Goal: Transaction & Acquisition: Purchase product/service

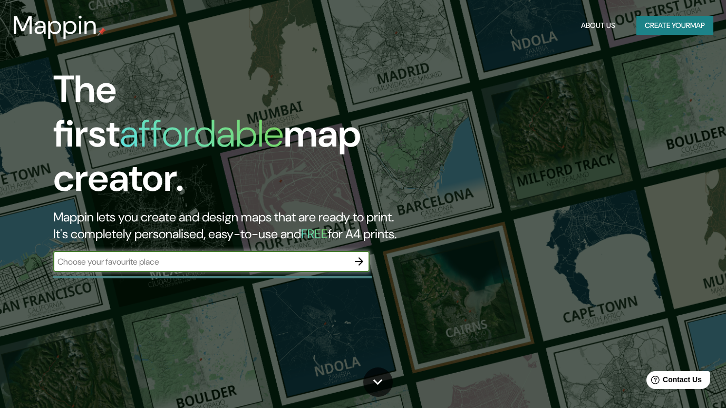
click at [662, 23] on button "Create your map" at bounding box center [674, 25] width 77 height 19
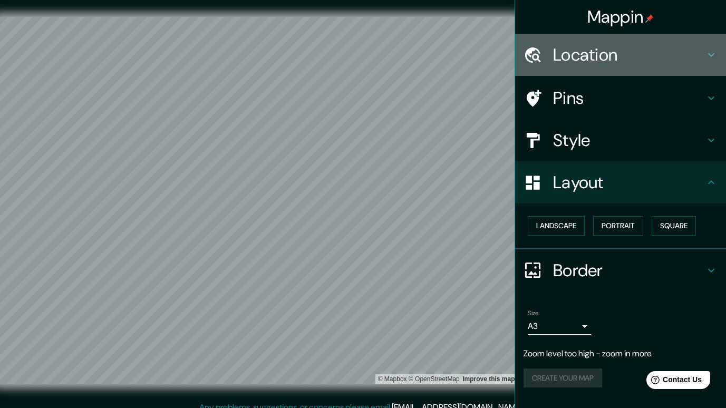
click at [618, 58] on h4 "Location" at bounding box center [629, 54] width 152 height 21
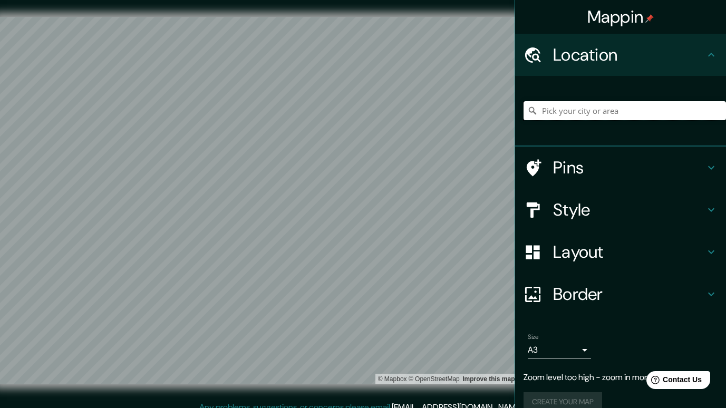
click at [584, 111] on input "Pick your city or area" at bounding box center [624, 110] width 202 height 19
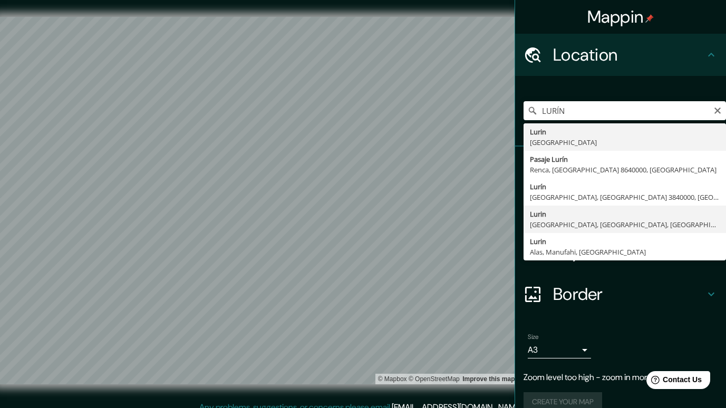
type input "Lurin, [GEOGRAPHIC_DATA], [GEOGRAPHIC_DATA], [GEOGRAPHIC_DATA]"
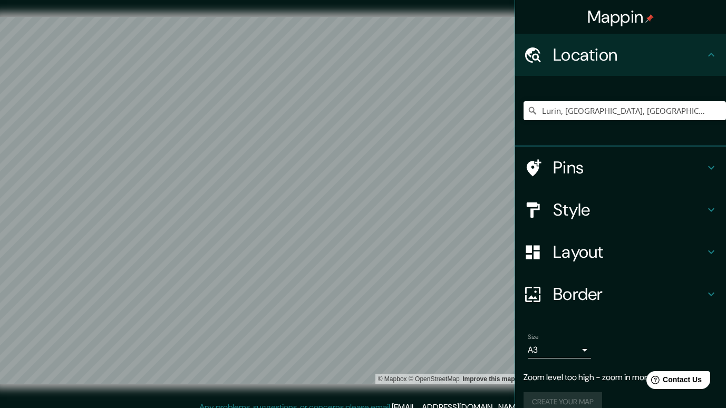
click at [596, 218] on h4 "Style" at bounding box center [629, 209] width 152 height 21
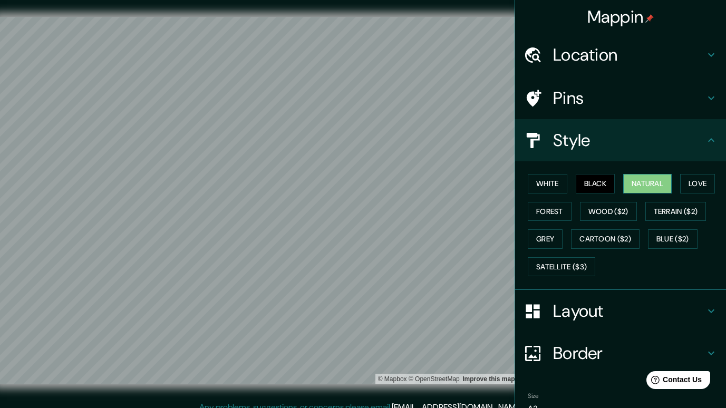
click at [650, 185] on button "Natural" at bounding box center [647, 183] width 48 height 19
click at [537, 204] on button "Forest" at bounding box center [549, 211] width 44 height 19
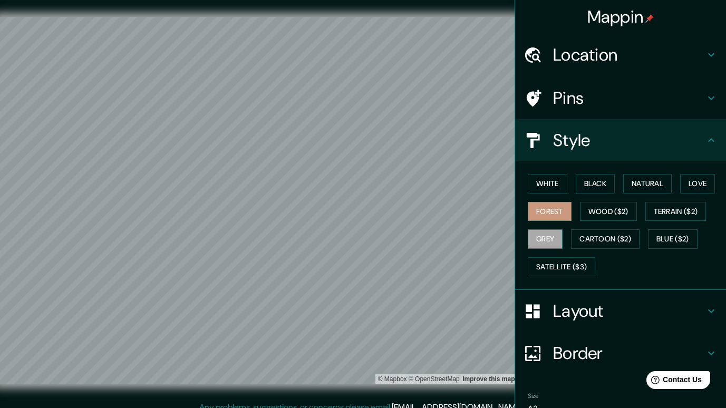
click at [542, 231] on button "Grey" at bounding box center [544, 238] width 35 height 19
click at [686, 214] on button "Terrain ($2)" at bounding box center [675, 211] width 61 height 19
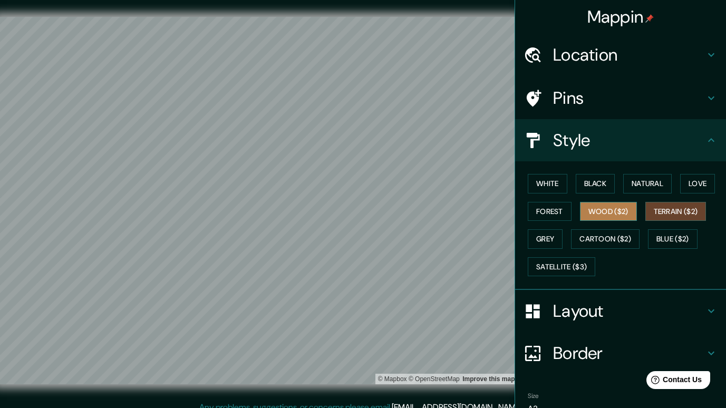
click at [618, 209] on button "Wood ($2)" at bounding box center [608, 211] width 57 height 19
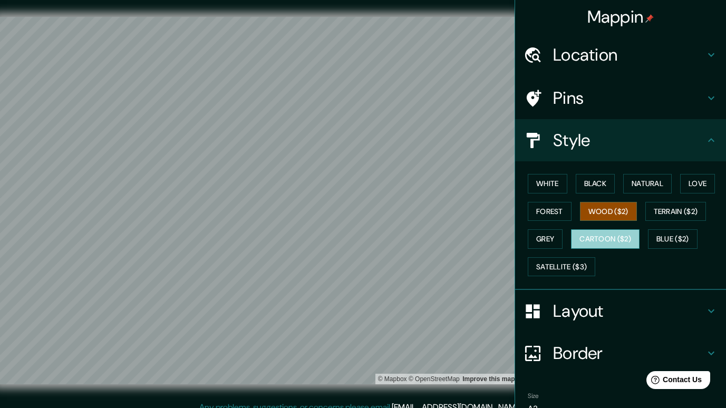
click at [618, 234] on button "Cartoon ($2)" at bounding box center [605, 238] width 68 height 19
click at [620, 208] on button "Wood ($2)" at bounding box center [608, 211] width 57 height 19
click at [564, 263] on button "Satellite ($3)" at bounding box center [560, 266] width 67 height 19
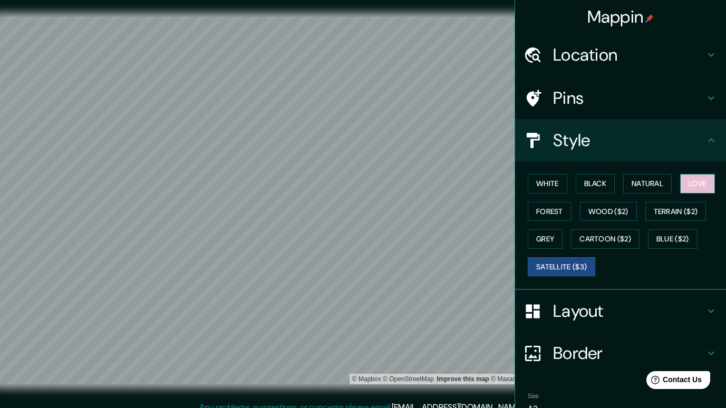
click at [682, 179] on button "Love" at bounding box center [697, 183] width 35 height 19
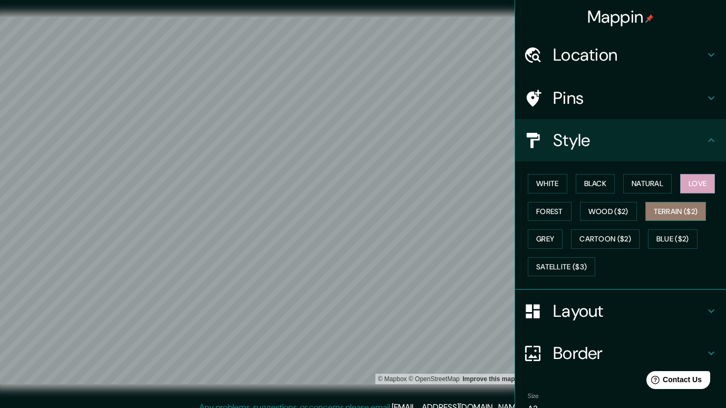
click at [687, 204] on button "Terrain ($2)" at bounding box center [675, 211] width 61 height 19
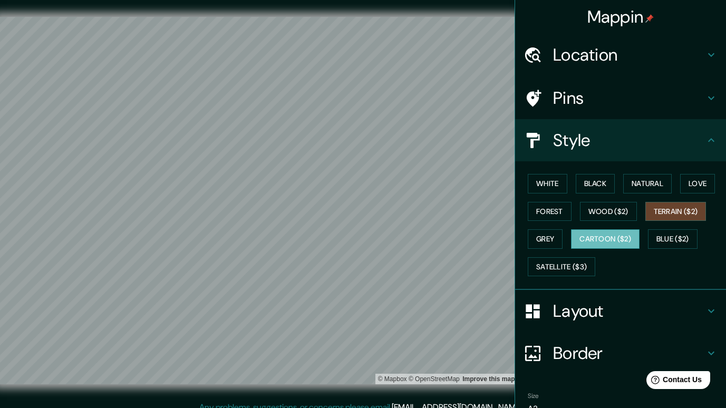
click at [600, 231] on button "Cartoon ($2)" at bounding box center [605, 238] width 68 height 19
click at [608, 211] on button "Wood ($2)" at bounding box center [608, 211] width 57 height 19
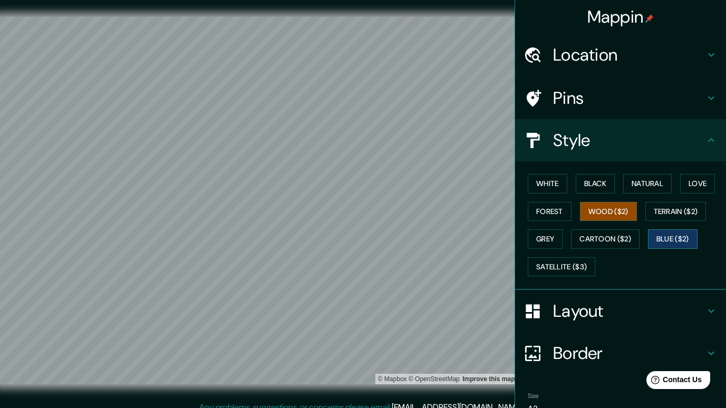
click at [690, 244] on button "Blue ($2)" at bounding box center [673, 238] width 50 height 19
click at [528, 228] on div "White Black Natural Love Forest Wood ($2) Terrain ($2) Grey Cartoon ($2) Blue (…" at bounding box center [624, 225] width 202 height 111
click at [546, 236] on button "Grey" at bounding box center [544, 238] width 35 height 19
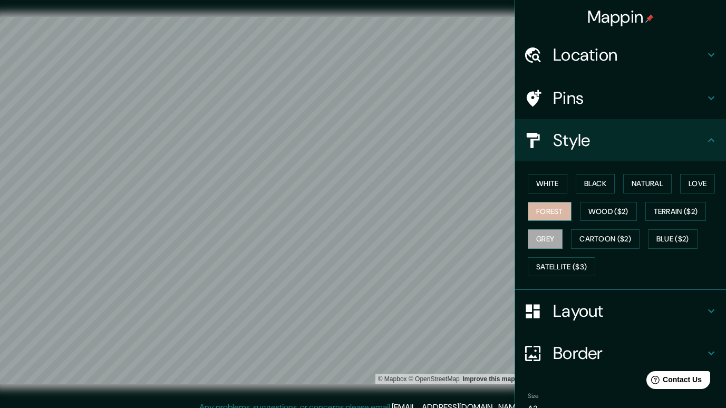
click at [542, 213] on button "Forest" at bounding box center [549, 211] width 44 height 19
click at [562, 257] on button "Satellite ($3)" at bounding box center [560, 266] width 67 height 19
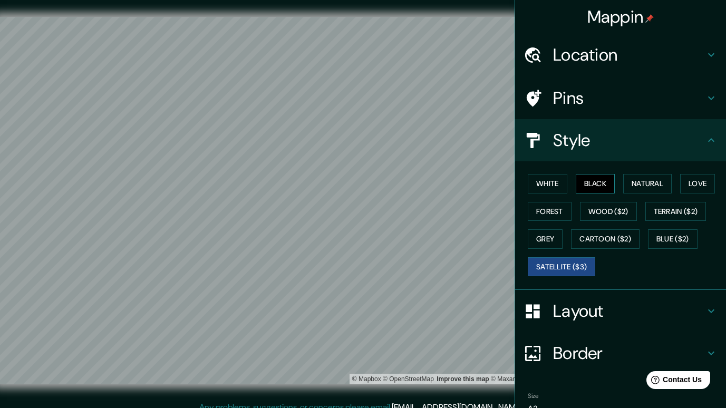
click at [589, 188] on button "Black" at bounding box center [595, 183] width 40 height 19
click at [655, 175] on button "Natural" at bounding box center [647, 183] width 48 height 19
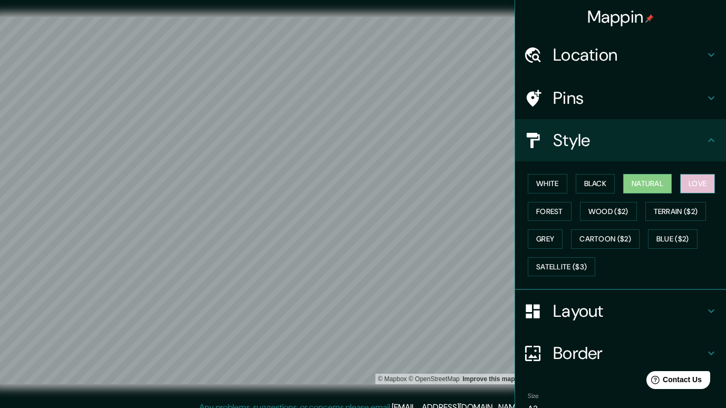
click at [687, 183] on button "Love" at bounding box center [697, 183] width 35 height 19
click at [535, 182] on button "White" at bounding box center [547, 183] width 40 height 19
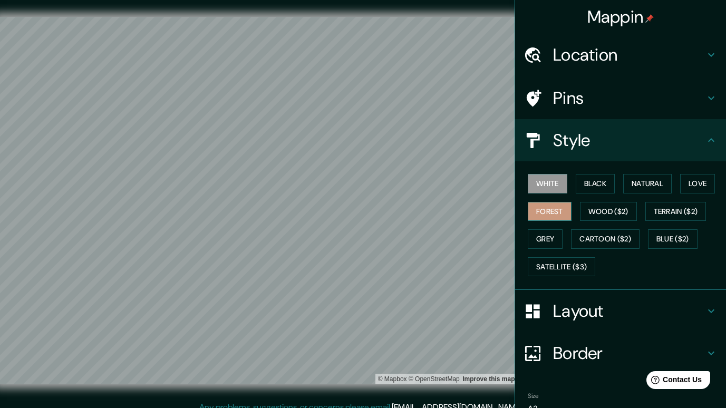
click at [539, 210] on button "Forest" at bounding box center [549, 211] width 44 height 19
click at [541, 182] on button "White" at bounding box center [547, 183] width 40 height 19
click at [586, 316] on h4 "Layout" at bounding box center [629, 310] width 152 height 21
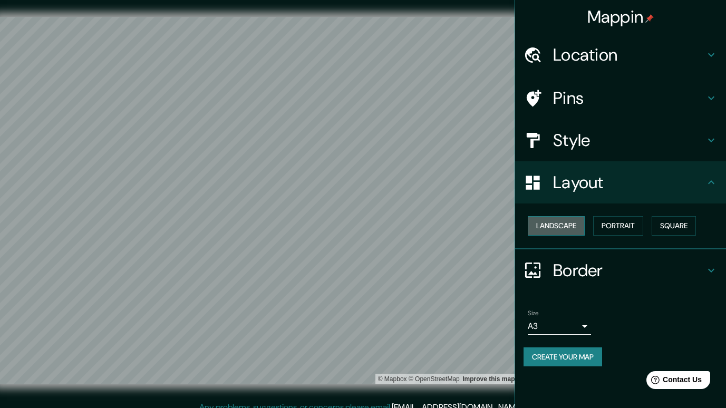
click at [574, 227] on button "Landscape" at bounding box center [555, 225] width 57 height 19
click at [628, 227] on button "Portrait" at bounding box center [618, 225] width 50 height 19
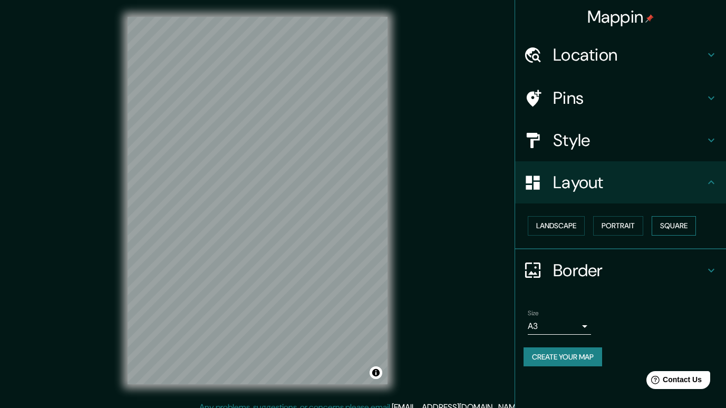
click at [664, 225] on button "Square" at bounding box center [673, 225] width 44 height 19
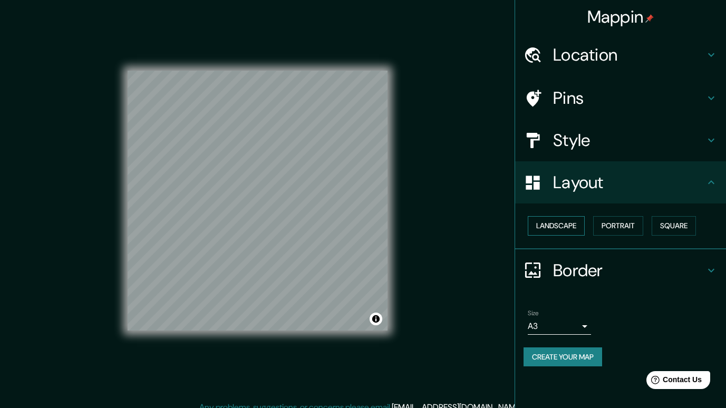
click at [553, 228] on button "Landscape" at bounding box center [555, 225] width 57 height 19
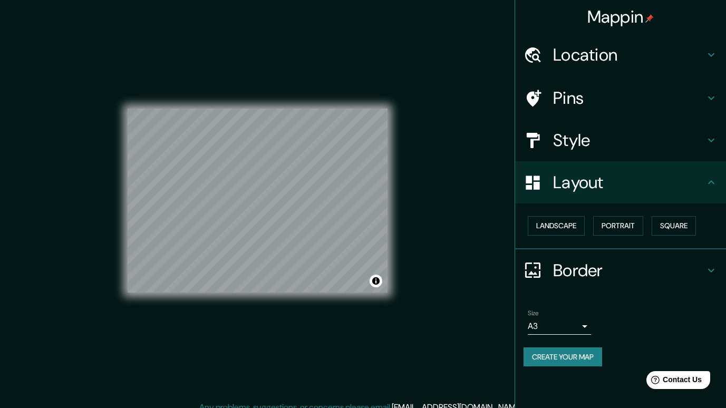
click at [436, 232] on div "Mappin Location [GEOGRAPHIC_DATA], [GEOGRAPHIC_DATA], [GEOGRAPHIC_DATA], [GEOGR…" at bounding box center [363, 209] width 726 height 418
click at [562, 227] on button "Landscape" at bounding box center [555, 225] width 57 height 19
click at [624, 226] on button "Portrait" at bounding box center [618, 225] width 50 height 19
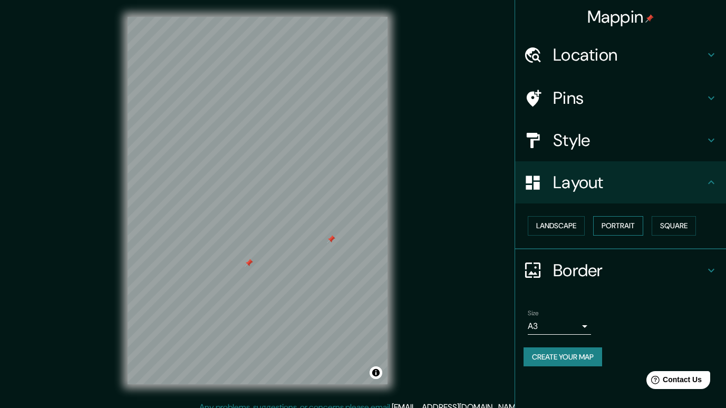
click at [624, 226] on button "Portrait" at bounding box center [618, 225] width 50 height 19
click at [553, 227] on button "Landscape" at bounding box center [555, 225] width 57 height 19
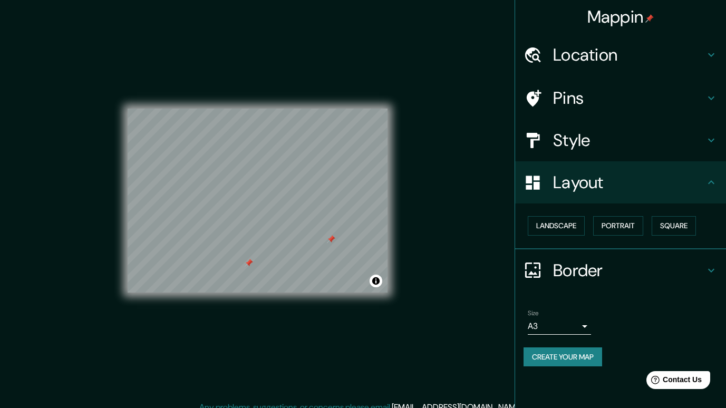
click at [580, 152] on div "Style" at bounding box center [620, 140] width 211 height 42
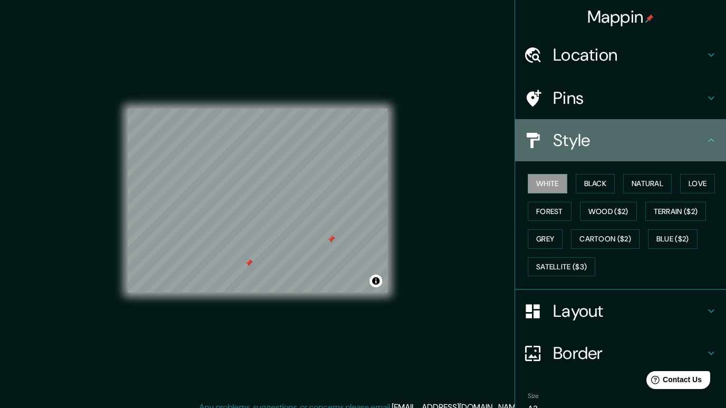
click at [580, 150] on h4 "Style" at bounding box center [629, 140] width 152 height 21
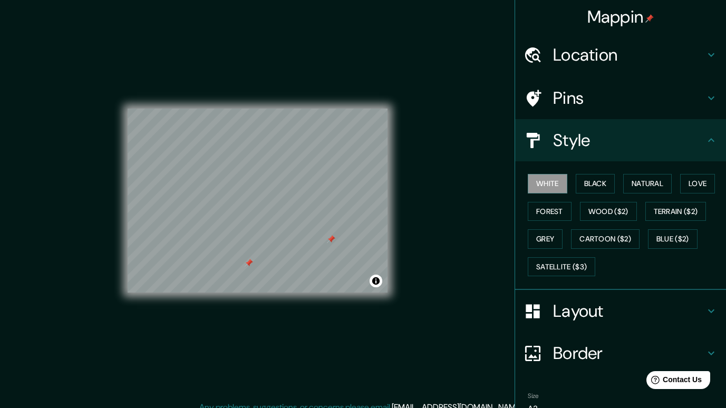
click at [581, 148] on h4 "Style" at bounding box center [629, 140] width 152 height 21
click at [585, 317] on h4 "Layout" at bounding box center [629, 310] width 152 height 21
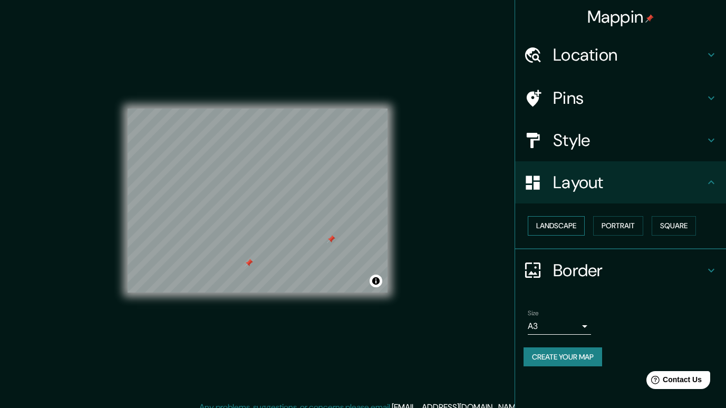
drag, startPoint x: 551, startPoint y: 216, endPoint x: 555, endPoint y: 226, distance: 11.1
click at [551, 217] on div "Landscape [GEOGRAPHIC_DATA]" at bounding box center [624, 226] width 202 height 28
click at [555, 226] on button "Landscape" at bounding box center [555, 225] width 57 height 19
click at [584, 358] on button "Create your map" at bounding box center [562, 356] width 79 height 19
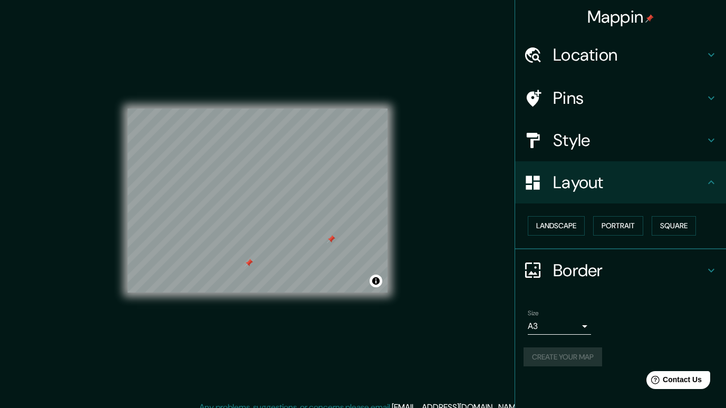
drag, startPoint x: 574, startPoint y: 355, endPoint x: 484, endPoint y: 283, distance: 115.1
click at [484, 283] on div "Mappin Location [GEOGRAPHIC_DATA], [GEOGRAPHIC_DATA], [GEOGRAPHIC_DATA], [GEOGR…" at bounding box center [363, 209] width 726 height 418
click at [546, 187] on div at bounding box center [538, 182] width 30 height 18
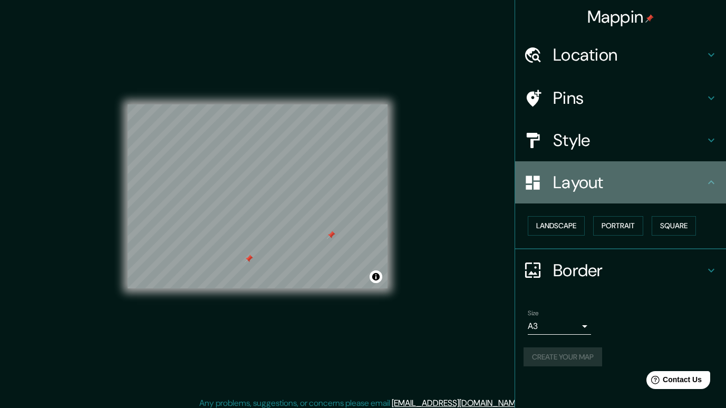
click at [711, 180] on icon at bounding box center [711, 182] width 6 height 4
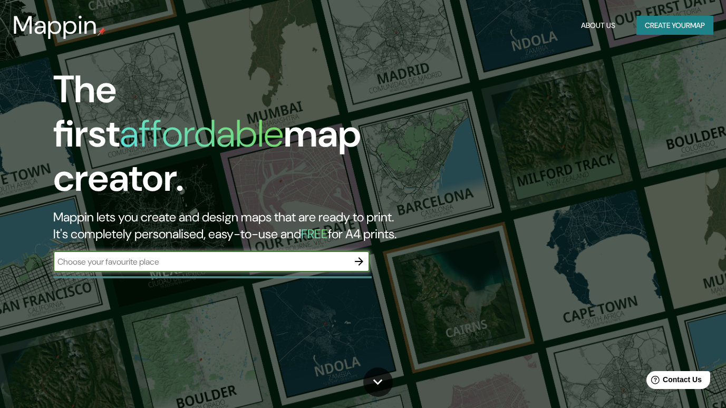
click at [648, 22] on button "Create your map" at bounding box center [674, 25] width 77 height 19
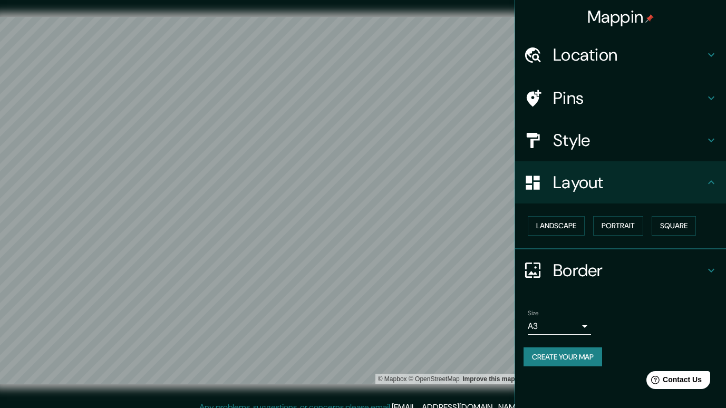
click at [594, 48] on h4 "Location" at bounding box center [629, 54] width 152 height 21
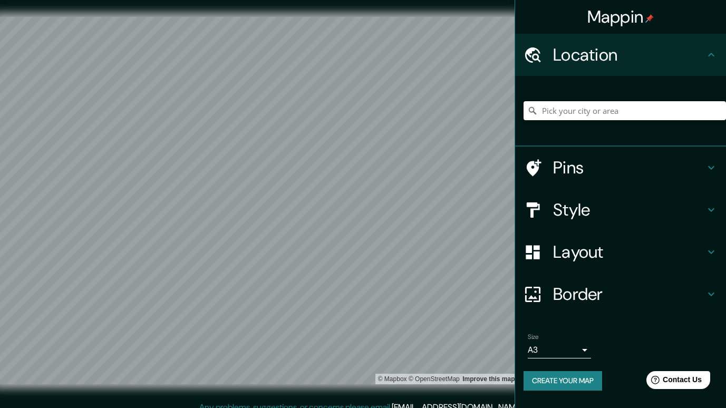
click at [600, 113] on input "Pick your city or area" at bounding box center [624, 110] width 202 height 19
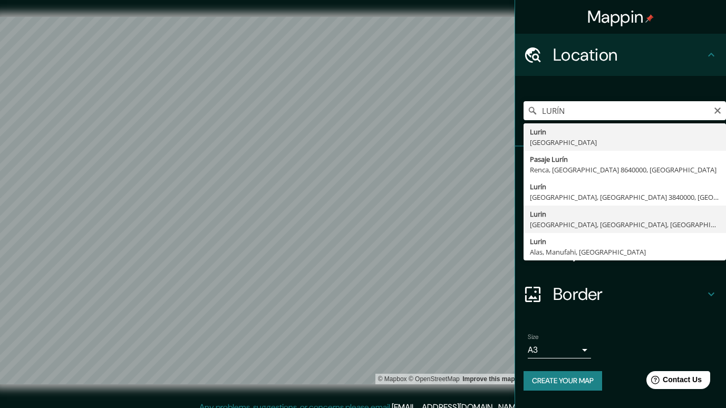
type input "Lurin, [GEOGRAPHIC_DATA], [GEOGRAPHIC_DATA], [GEOGRAPHIC_DATA]"
